Goal: Navigation & Orientation: Understand site structure

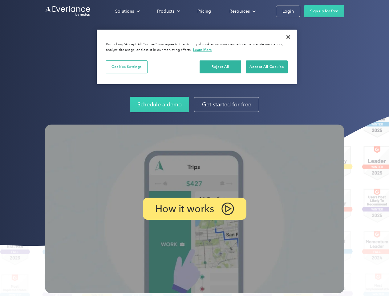
click at [194, 148] on img at bounding box center [195, 208] width 300 height 169
click at [127, 11] on div "Solutions" at bounding box center [124, 11] width 19 height 8
click at [168, 11] on div "Products" at bounding box center [165, 11] width 17 height 8
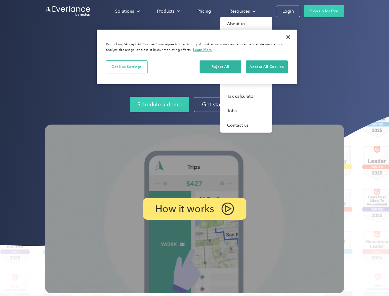
click at [242, 11] on div "Resources" at bounding box center [240, 11] width 20 height 8
click at [194, 209] on p "How it works" at bounding box center [184, 208] width 59 height 7
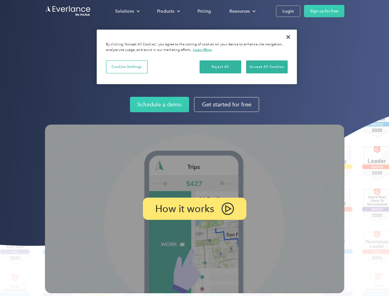
click at [127, 67] on button "Cookies Settings" at bounding box center [127, 66] width 42 height 13
click at [0, 0] on div "When you visit any website, it may store or retrieve information on your browse…" at bounding box center [0, 0] width 0 height 0
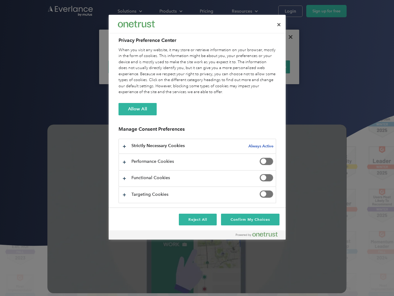
click at [267, 67] on div "When you visit any website, it may store or retrieve information on your browse…" at bounding box center [198, 71] width 158 height 48
click at [288, 37] on div at bounding box center [197, 148] width 394 height 296
